Goal: Task Accomplishment & Management: Use online tool/utility

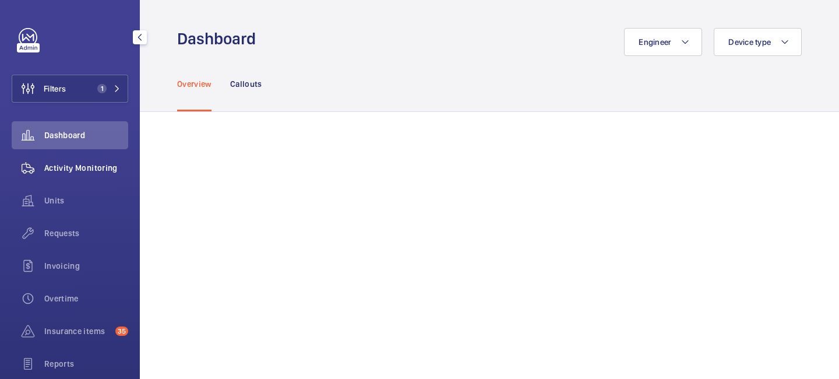
click at [98, 170] on span "Activity Monitoring" at bounding box center [86, 168] width 84 height 12
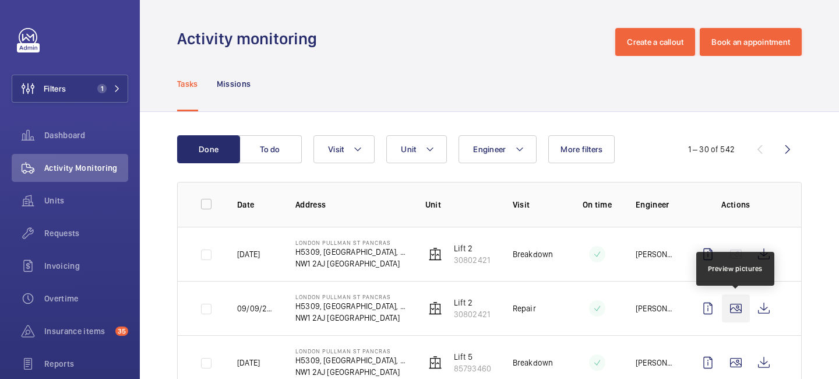
click at [742, 308] on wm-front-icon-button at bounding box center [736, 308] width 28 height 28
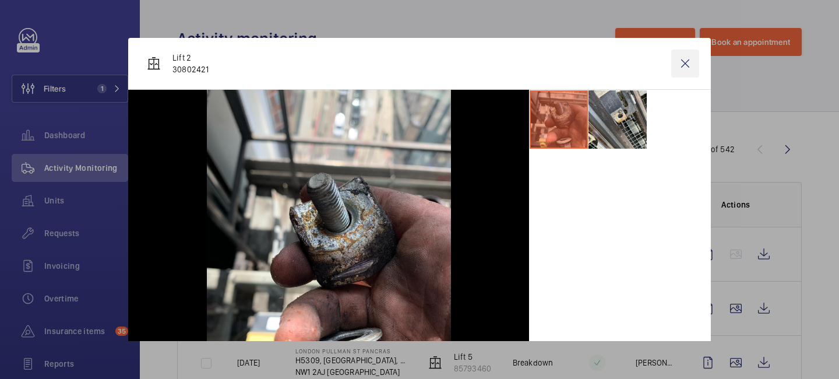
click at [685, 62] on wm-front-icon-button at bounding box center [685, 64] width 28 height 28
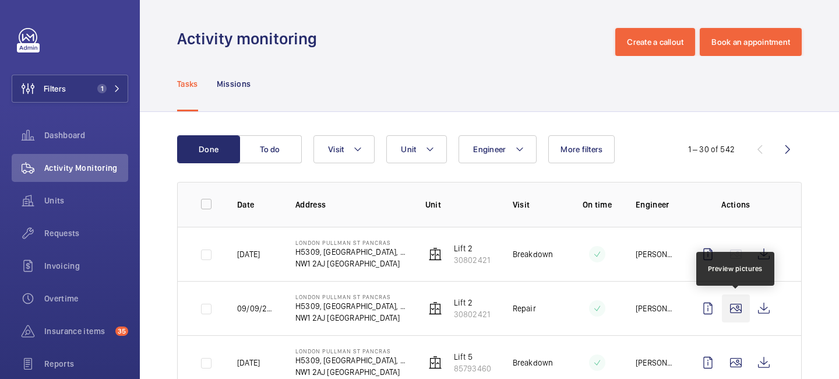
click at [731, 310] on wm-front-icon-button at bounding box center [736, 308] width 28 height 28
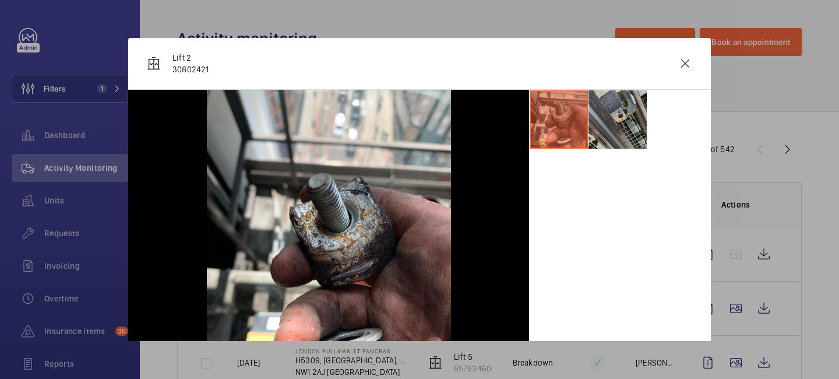
click at [610, 125] on li at bounding box center [618, 119] width 58 height 58
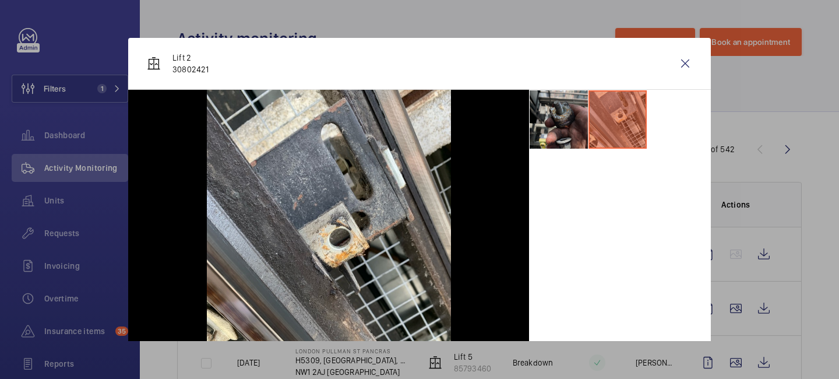
click at [578, 124] on li at bounding box center [559, 119] width 58 height 58
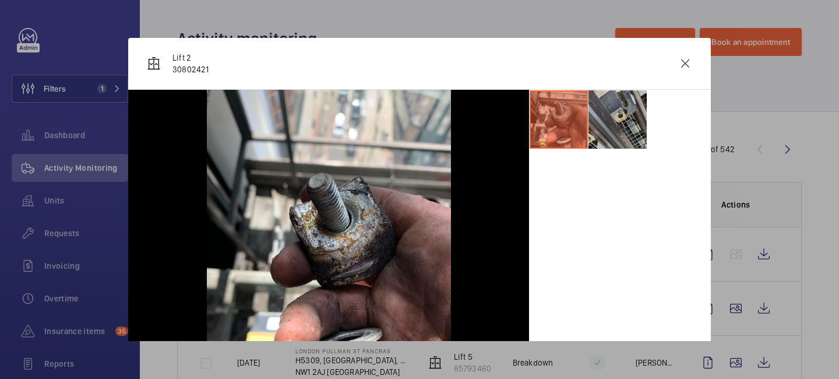
click at [619, 117] on li at bounding box center [618, 119] width 58 height 58
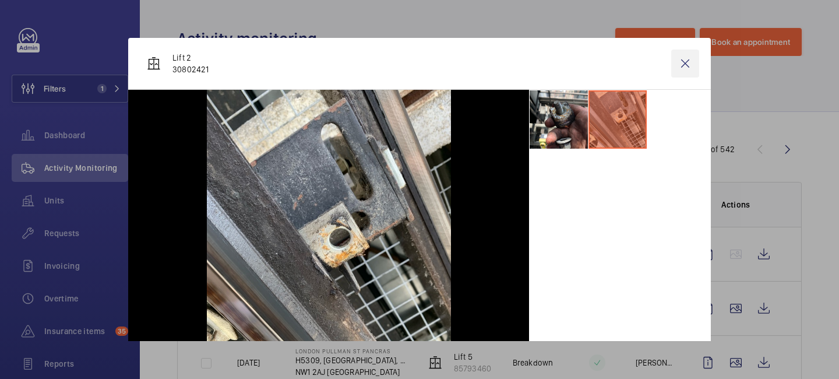
click at [683, 68] on wm-front-icon-button at bounding box center [685, 64] width 28 height 28
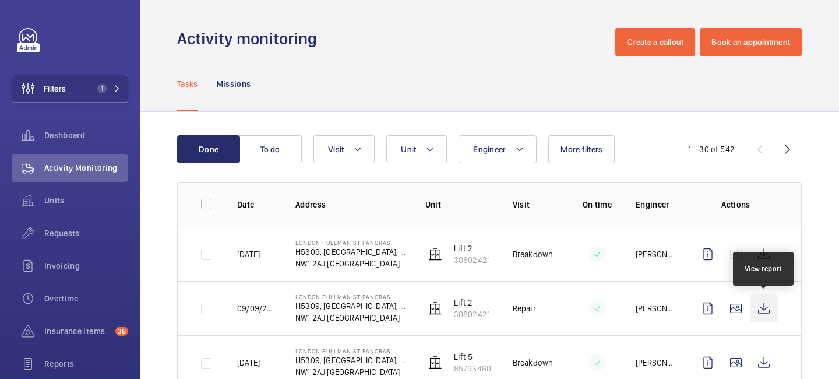
click at [757, 304] on wm-front-icon-button at bounding box center [764, 308] width 28 height 28
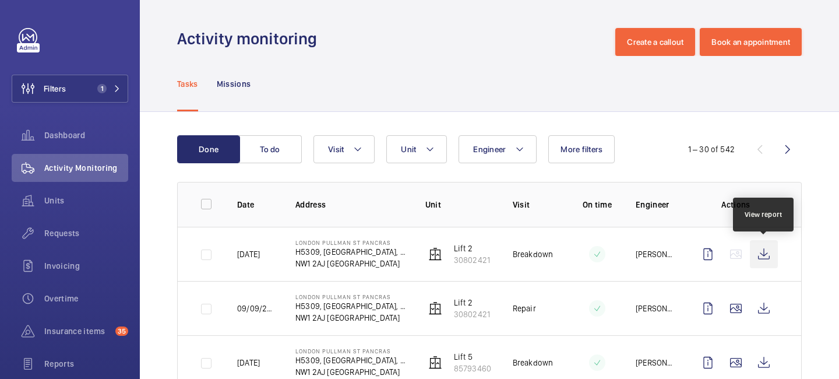
click at [757, 260] on wm-front-icon-button at bounding box center [764, 254] width 28 height 28
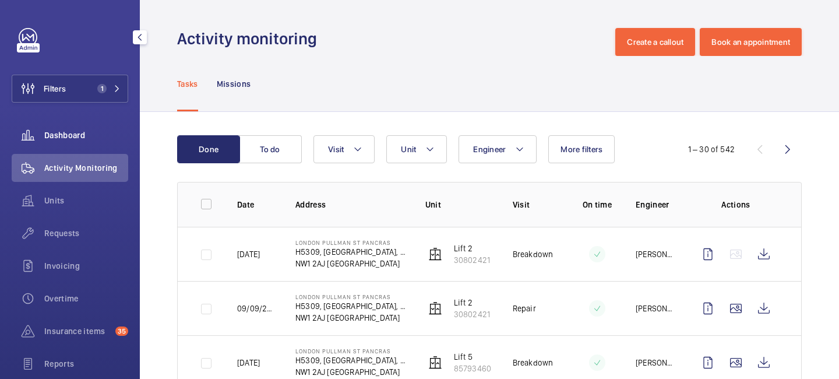
click at [79, 136] on span "Dashboard" at bounding box center [86, 135] width 84 height 12
